Goal: Transaction & Acquisition: Subscribe to service/newsletter

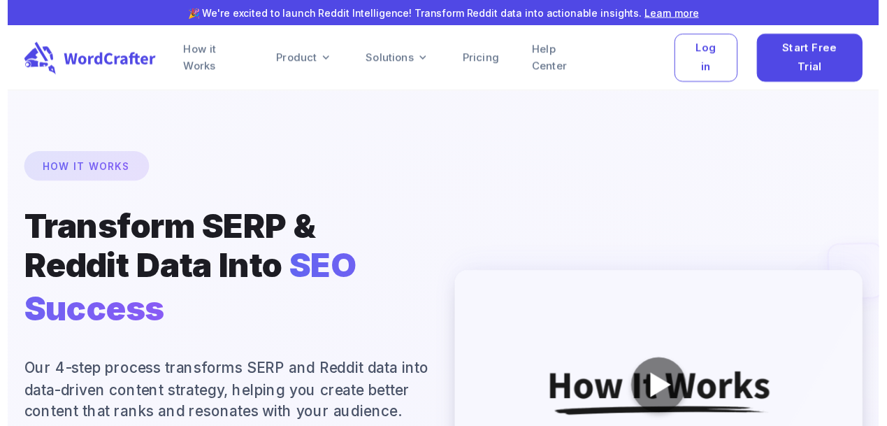
scroll to position [233, 0]
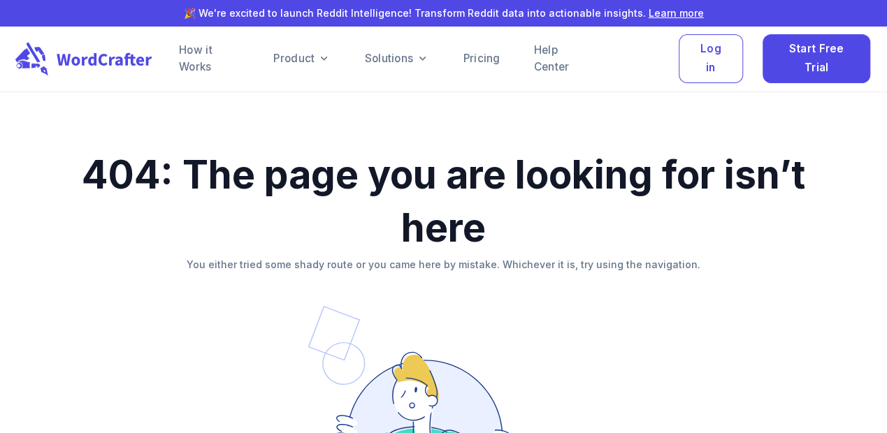
click at [128, 64] on icon at bounding box center [86, 58] width 143 height 34
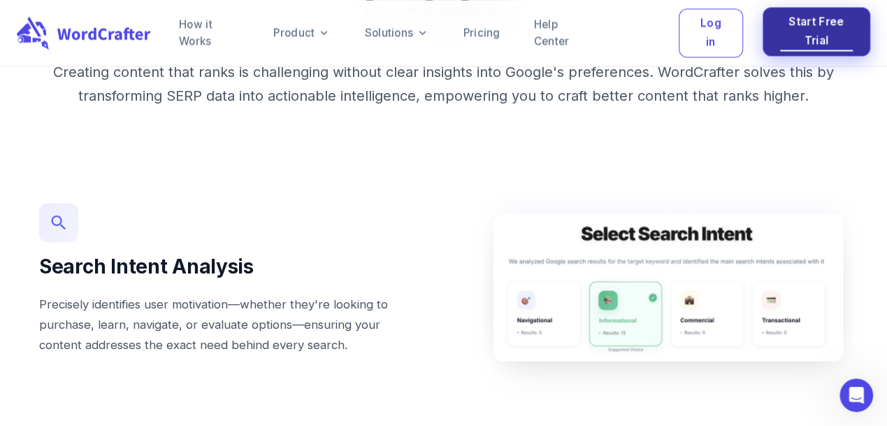
click at [827, 35] on span "Start Free Trial" at bounding box center [816, 31] width 73 height 37
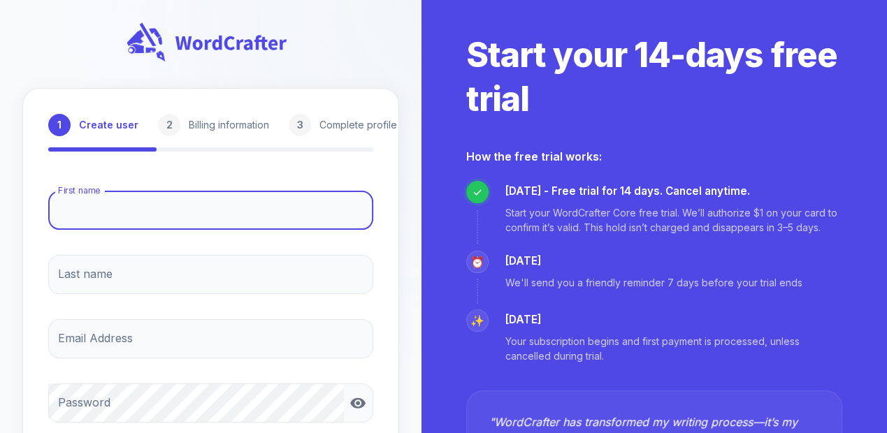
type input "miao"
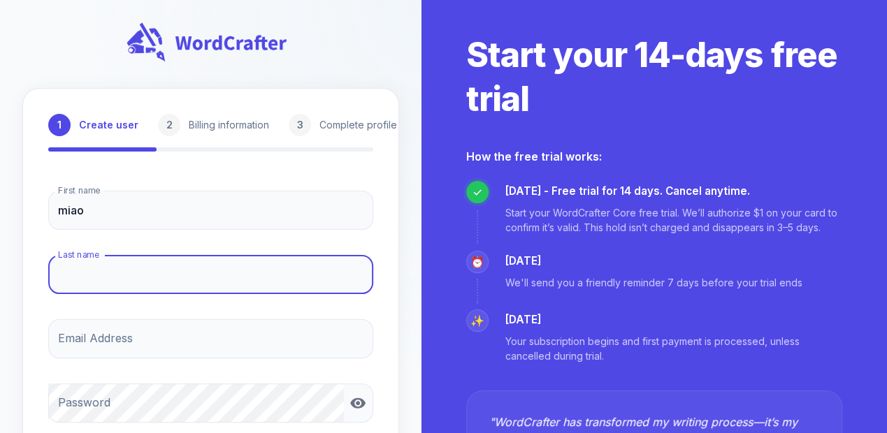
click at [141, 280] on input "Last name" at bounding box center [210, 274] width 325 height 39
type input "zhao"
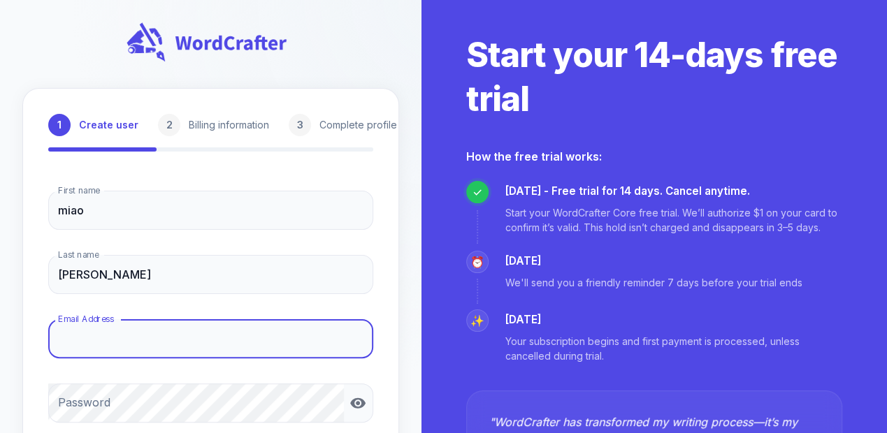
click at [138, 341] on input "Email Address" at bounding box center [210, 338] width 325 height 39
type input "9525598@qq.com"
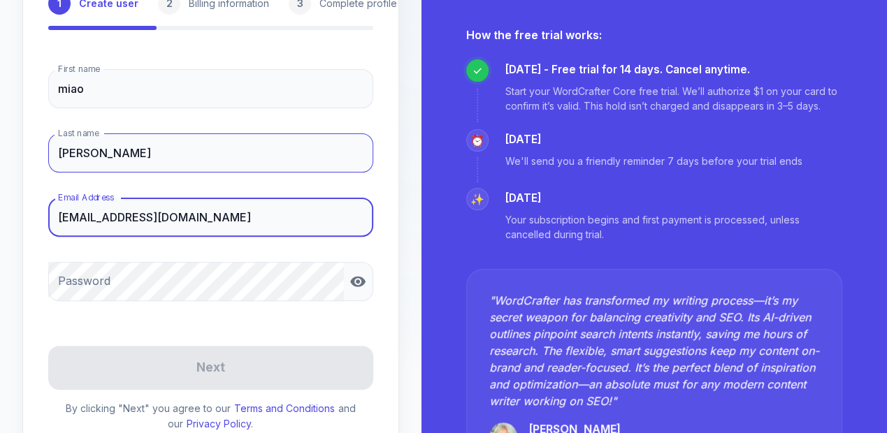
scroll to position [140, 0]
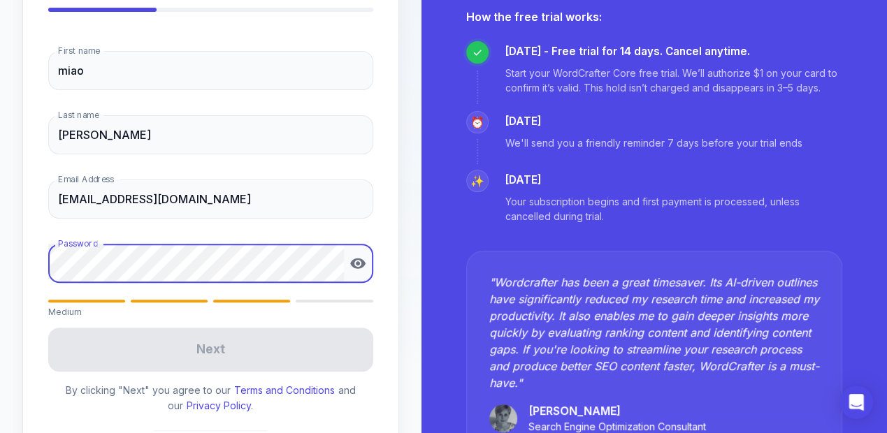
click at [246, 349] on form "First name miao First name Last name zhao Last name Email Address 9525598@qq.co…" at bounding box center [210, 251] width 325 height 423
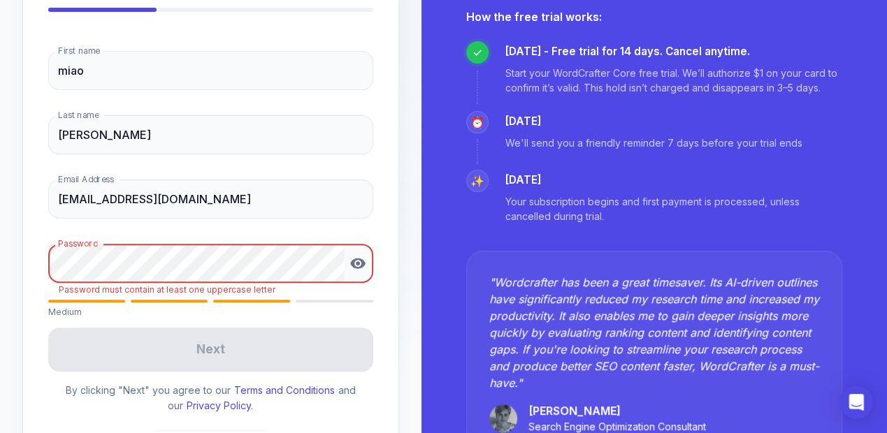
click at [28, 252] on div "1 Create user 2 Billing information 3 Complete profile First name miao First na…" at bounding box center [210, 218] width 377 height 541
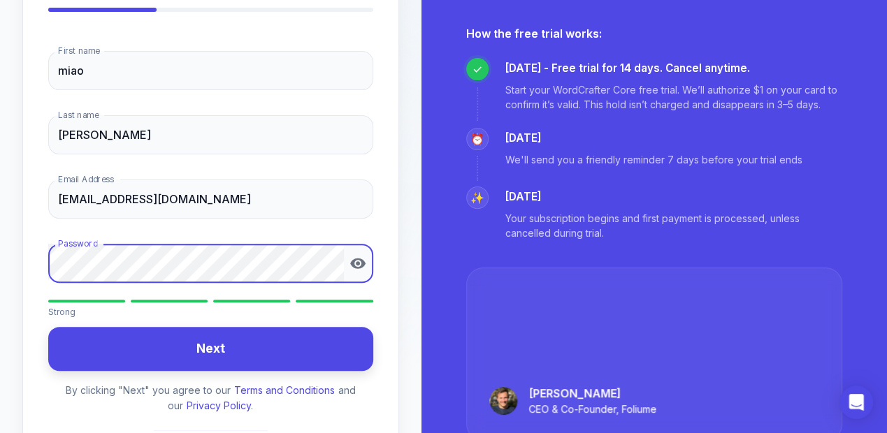
click at [218, 342] on button "Next" at bounding box center [210, 349] width 325 height 44
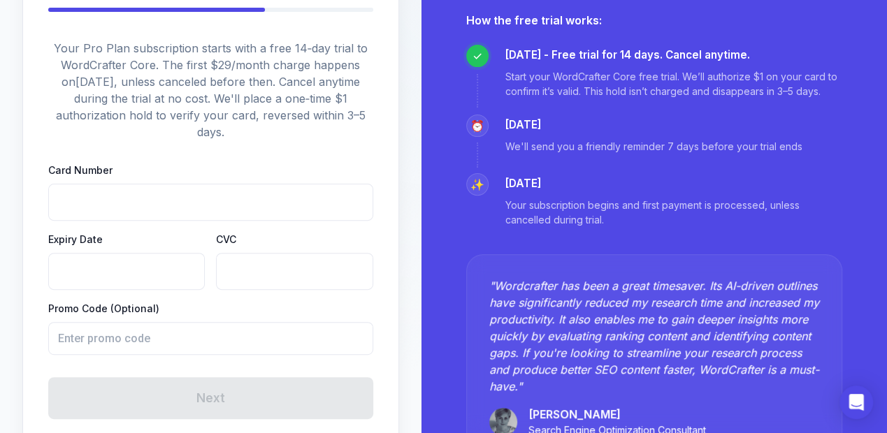
click at [130, 196] on iframe at bounding box center [210, 202] width 301 height 13
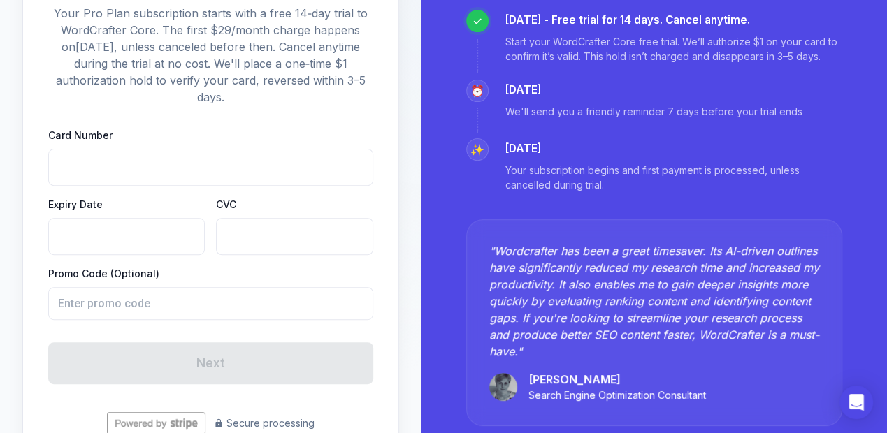
scroll to position [223, 0]
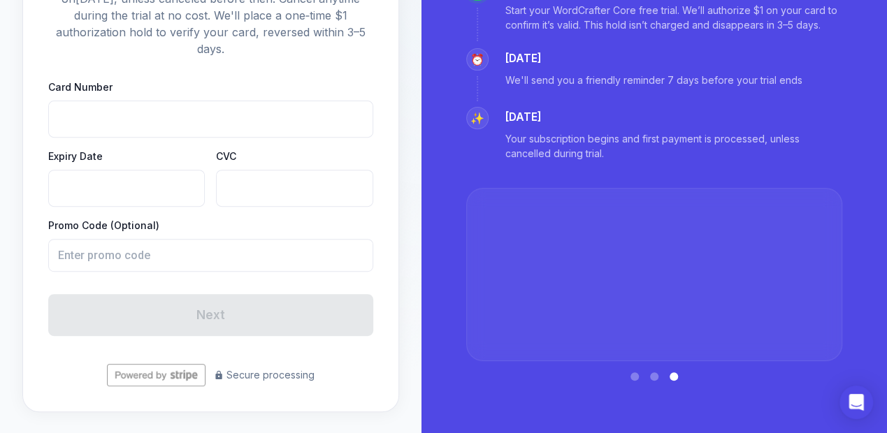
click at [289, 371] on p "Secure processing" at bounding box center [264, 375] width 101 height 15
click at [166, 371] on img at bounding box center [156, 375] width 99 height 22
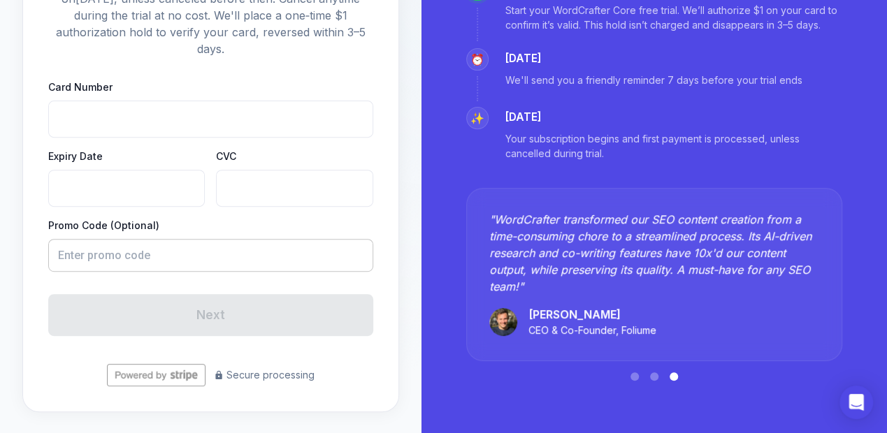
click at [182, 263] on input "text" at bounding box center [205, 255] width 315 height 33
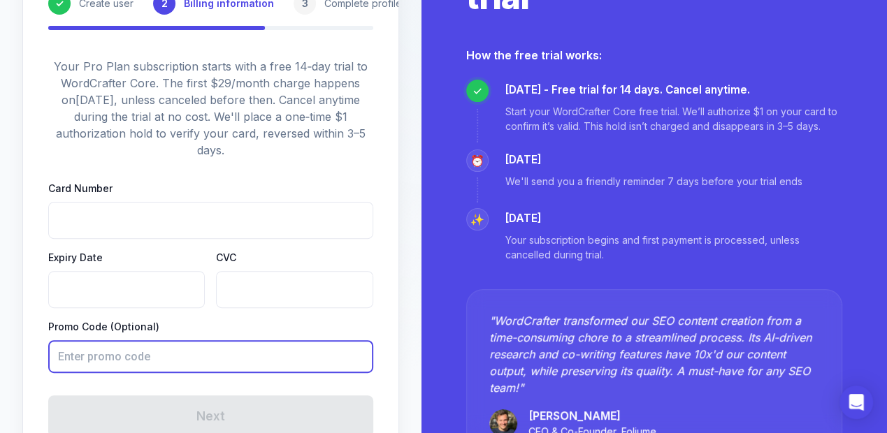
scroll to position [83, 0]
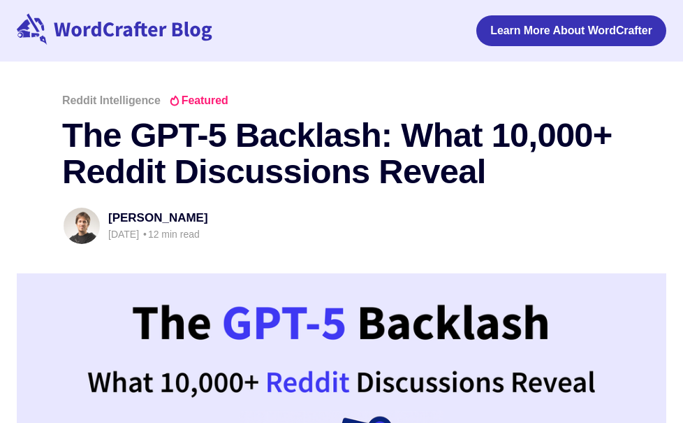
scroll to position [741, 0]
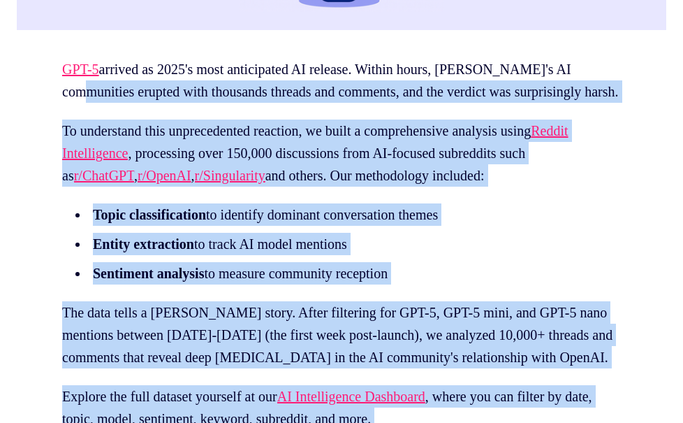
scroll to position [555, 0]
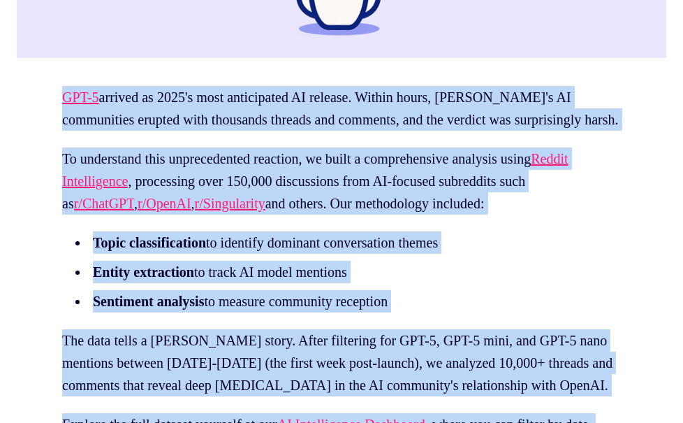
drag, startPoint x: 432, startPoint y: 225, endPoint x: 65, endPoint y: 137, distance: 377.3
copy section "GPT-5 arrived as 2025's most anticipated AI release. Within hours, [PERSON_NAME…"
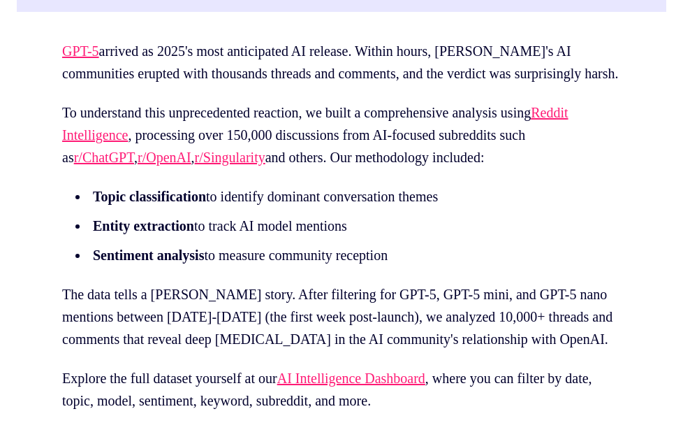
click at [554, 237] on li "Entity extraction to track AI model mentions" at bounding box center [345, 226] width 512 height 22
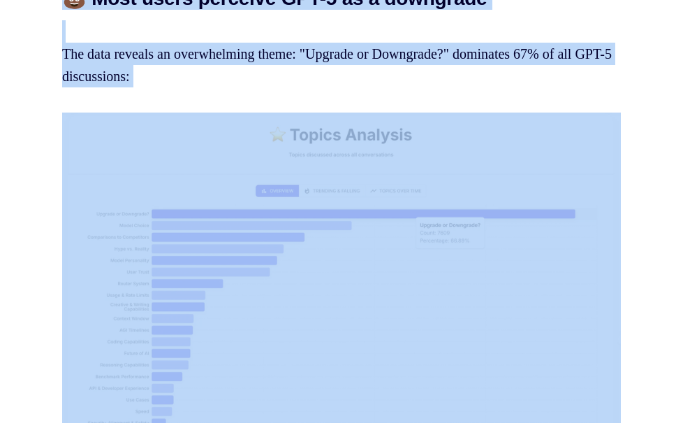
scroll to position [1347, 0]
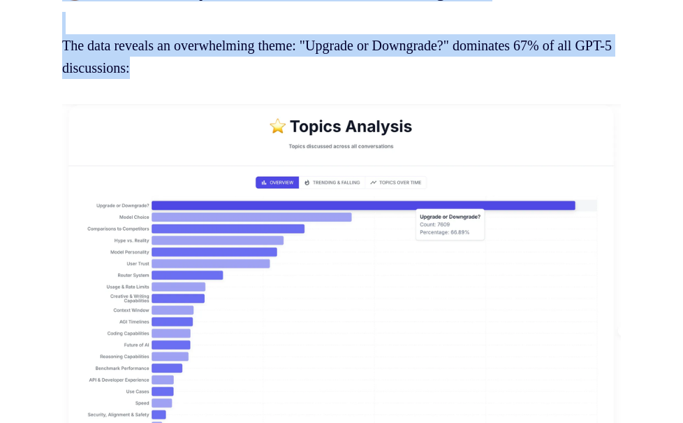
drag, startPoint x: 86, startPoint y: 180, endPoint x: 550, endPoint y: 158, distance: 464.6
copy section "TL;DR: Five Critical Insights 💩 Most users perceive GPT-5 as a downgrade 💔 Open…"
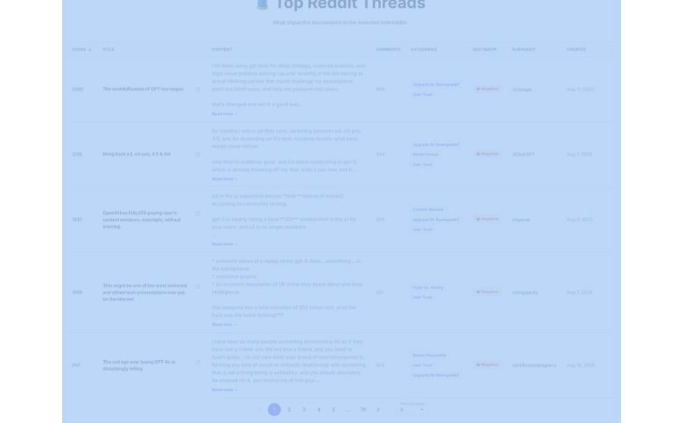
scroll to position [6611, 0]
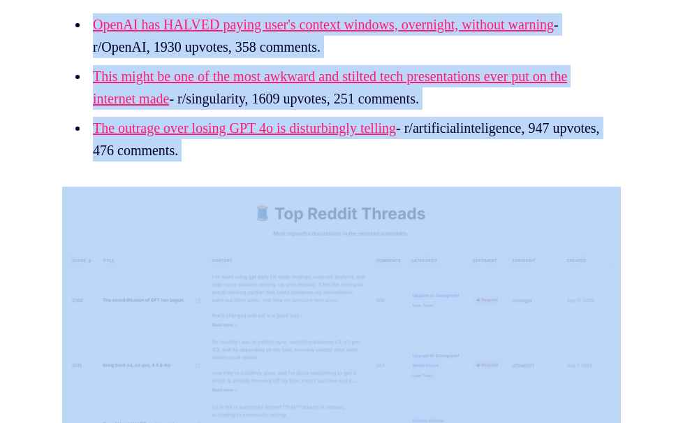
drag, startPoint x: 82, startPoint y: 186, endPoint x: 542, endPoint y: 271, distance: 467.7
copy section "Lor ipsu do sita consec, ad'e sed doeiusmod tempo inci utlab etdo magnaal en ad…"
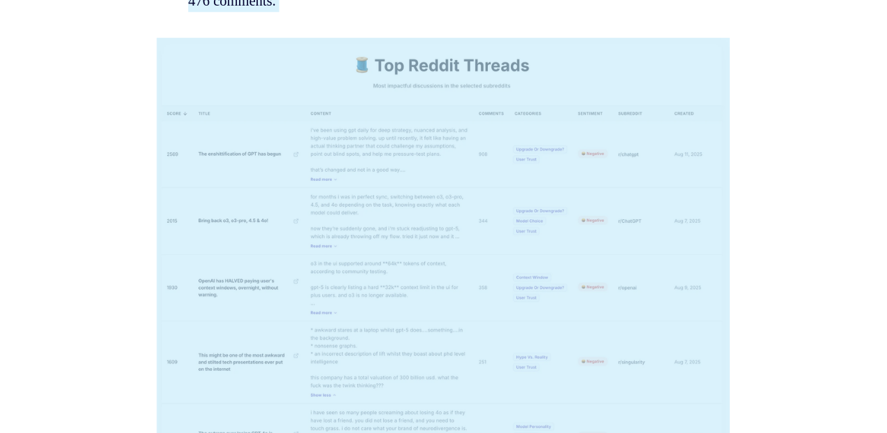
scroll to position [6797, 0]
